Goal: Information Seeking & Learning: Learn about a topic

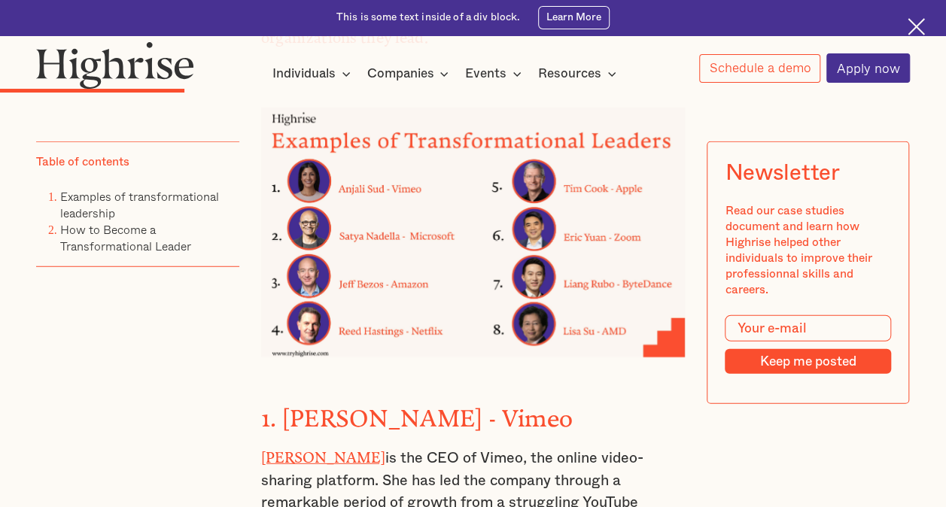
scroll to position [1880, 0]
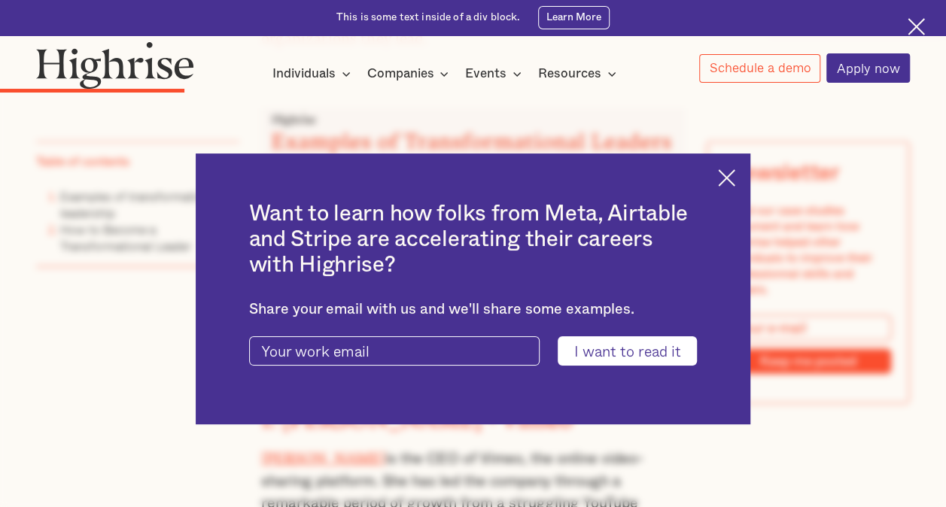
click at [732, 182] on img at bounding box center [726, 177] width 17 height 17
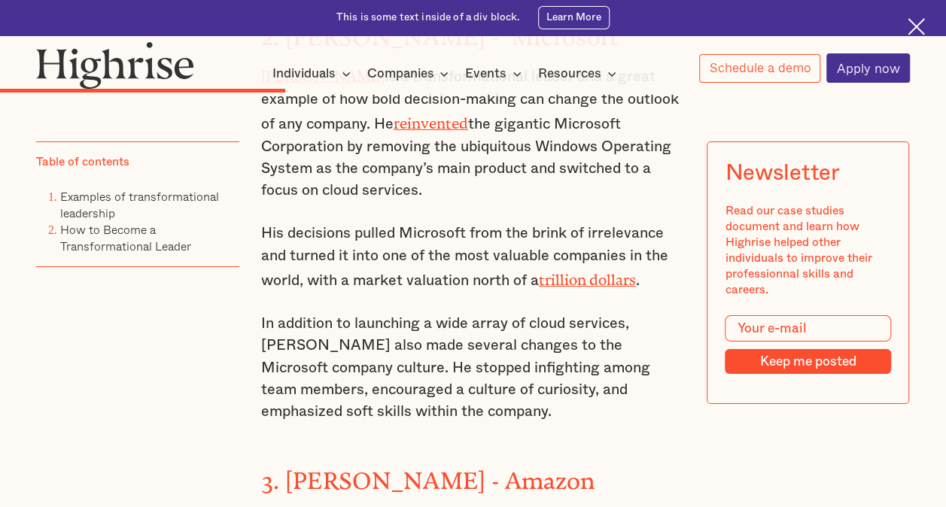
scroll to position [2635, 0]
click at [584, 355] on p "In addition to launching a wide array of cloud services, [PERSON_NAME] also mad…" at bounding box center [473, 369] width 424 height 111
drag, startPoint x: 635, startPoint y: 316, endPoint x: 308, endPoint y: 337, distance: 327.1
click at [308, 337] on p "In addition to launching a wide array of cloud services, [PERSON_NAME] also mad…" at bounding box center [473, 369] width 424 height 111
copy p "[PERSON_NAME]"
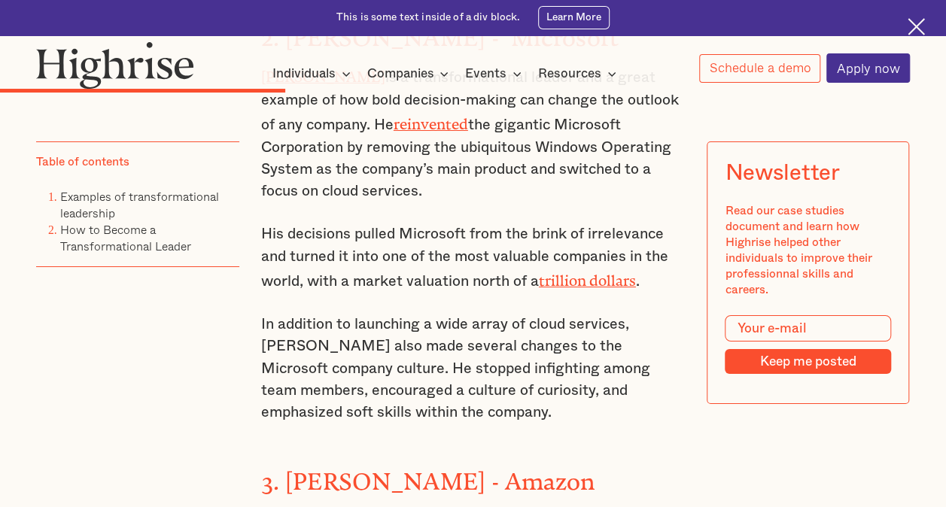
click at [633, 179] on p "[PERSON_NAME] is a transformational leader and a great example of how bold deci…" at bounding box center [473, 133] width 424 height 138
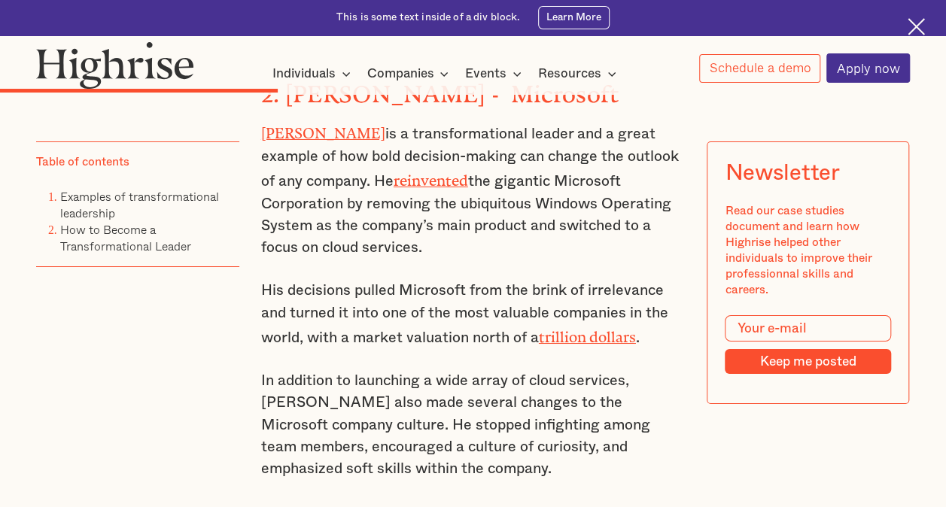
scroll to position [2579, 0]
drag, startPoint x: 328, startPoint y: 172, endPoint x: 326, endPoint y: 241, distance: 70.0
click at [326, 241] on p "[PERSON_NAME] is a transformational leader and a great example of how bold deci…" at bounding box center [473, 189] width 424 height 138
copy p "He reinvented the gigantic Microsoft Corporation by removing the ubiquitous Win…"
click at [606, 235] on p "[PERSON_NAME] is a transformational leader and a great example of how bold deci…" at bounding box center [473, 189] width 424 height 138
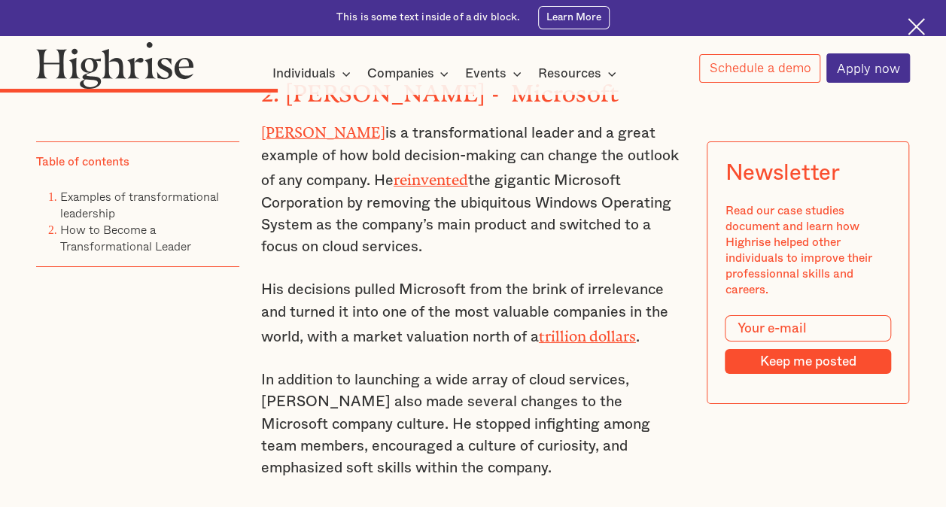
click at [615, 248] on p "[PERSON_NAME] is a transformational leader and a great example of how bold deci…" at bounding box center [473, 189] width 424 height 138
click at [671, 415] on p "In addition to launching a wide array of cloud services, [PERSON_NAME] also mad…" at bounding box center [473, 424] width 424 height 111
click at [515, 217] on p "[PERSON_NAME] is a transformational leader and a great example of how bold deci…" at bounding box center [473, 189] width 424 height 138
